Goal: Task Accomplishment & Management: Manage account settings

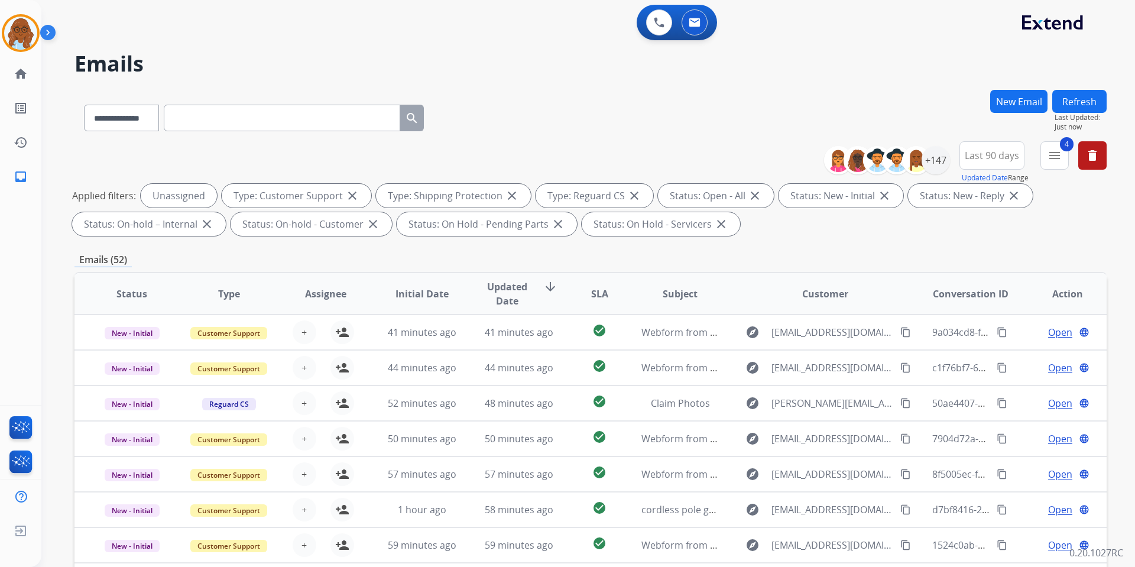
select select "**********"
select select "*"
click at [24, 36] on img at bounding box center [20, 33] width 33 height 33
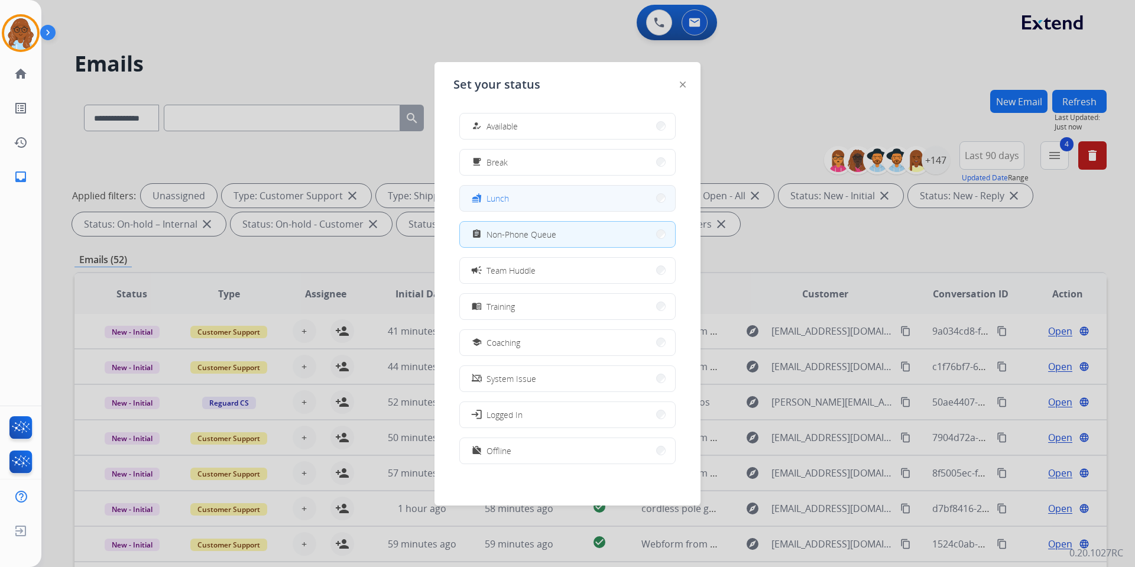
click at [514, 205] on button "fastfood Lunch" at bounding box center [567, 198] width 215 height 25
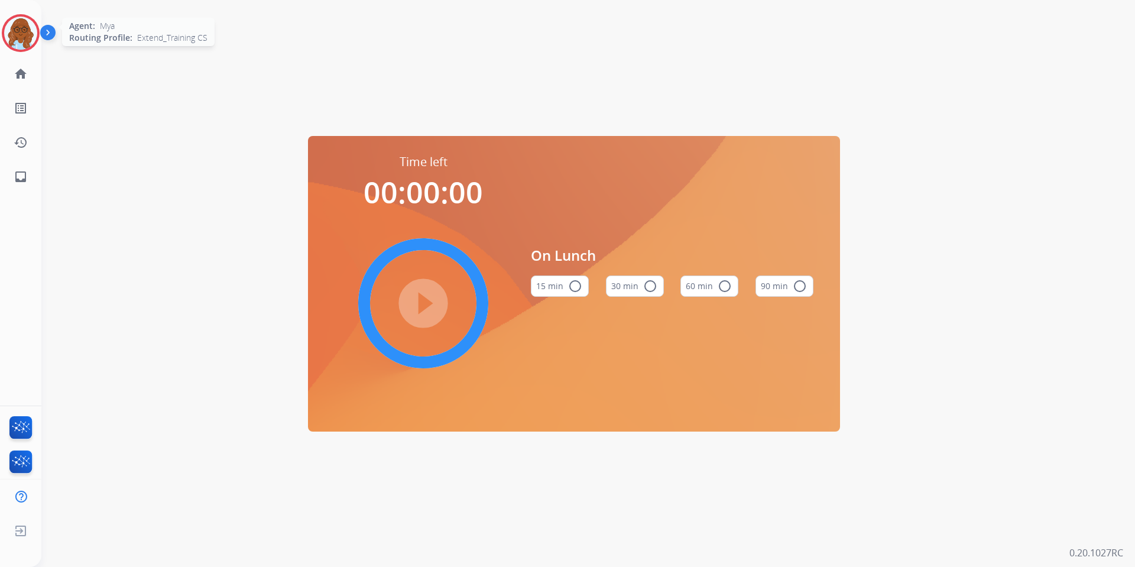
click at [33, 25] on img at bounding box center [20, 33] width 33 height 33
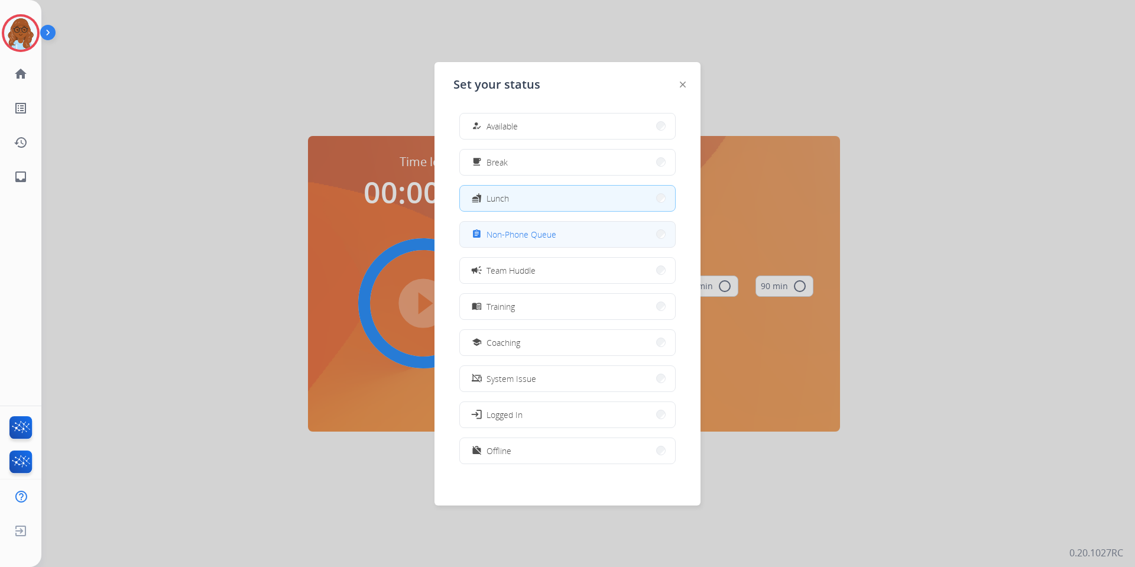
click at [511, 229] on span "Non-Phone Queue" at bounding box center [522, 234] width 70 height 12
